Goal: Check status

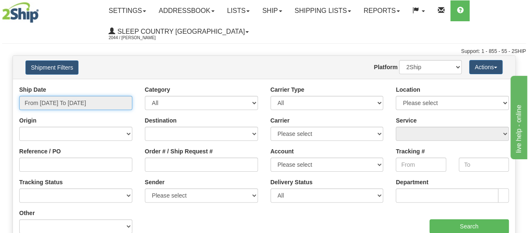
click at [100, 106] on input "From [DATE] To [DATE]" at bounding box center [75, 103] width 113 height 14
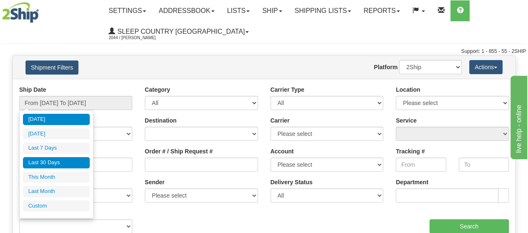
click at [53, 162] on li "Last 30 Days" at bounding box center [56, 162] width 67 height 11
type input "From [DATE] To [DATE]"
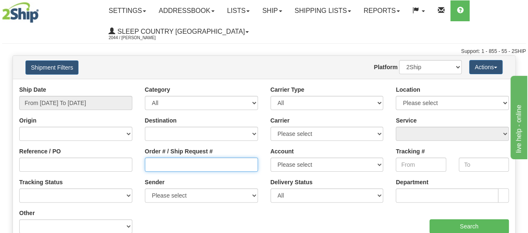
click at [180, 165] on input "Order # / Ship Request #" at bounding box center [201, 165] width 113 height 14
paste input "1024464"
drag, startPoint x: 197, startPoint y: 166, endPoint x: 99, endPoint y: 150, distance: 99.5
click at [99, 86] on div "Reference / PO Order # / Ship Request # 1024464 Account Please select [GEOGRAPH…" at bounding box center [264, 86] width 502 height 0
paste input "9002I051592"
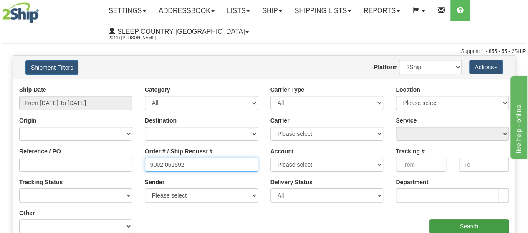
type input "9002I051592"
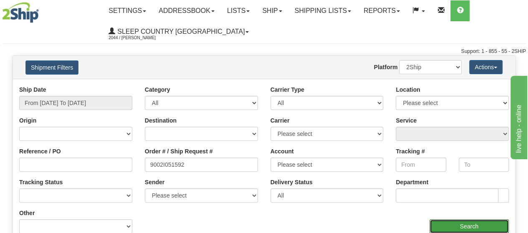
drag, startPoint x: 473, startPoint y: 226, endPoint x: 463, endPoint y: 218, distance: 13.4
click at [474, 226] on input "Search" at bounding box center [470, 227] width 80 height 14
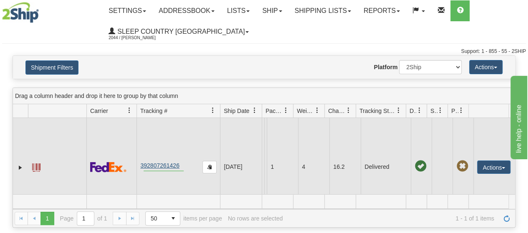
drag, startPoint x: 184, startPoint y: 171, endPoint x: 145, endPoint y: 170, distance: 38.8
click at [143, 171] on td "392807261426" at bounding box center [179, 167] width 84 height 98
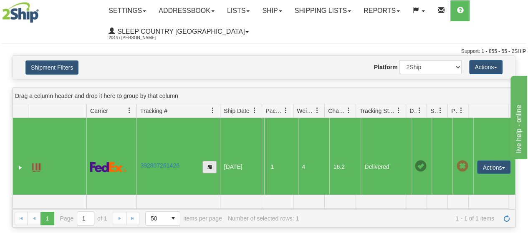
click at [210, 170] on span "button" at bounding box center [209, 166] width 5 height 5
click at [163, 169] on link "392807261426" at bounding box center [159, 165] width 39 height 7
